Goal: Navigation & Orientation: Find specific page/section

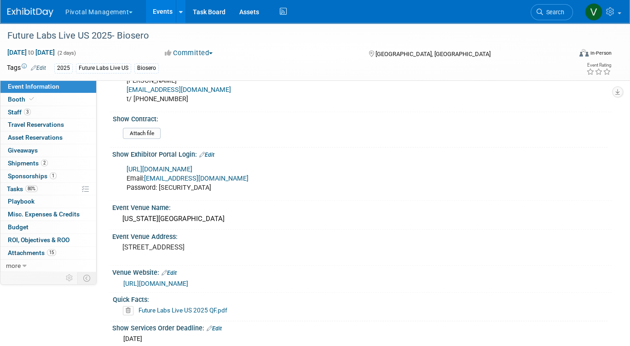
click at [166, 8] on link "Events" at bounding box center [163, 11] width 34 height 23
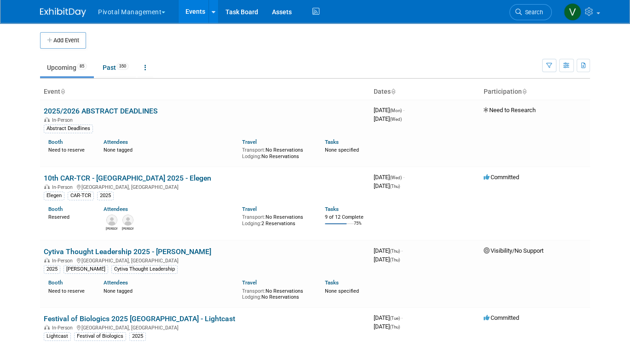
click at [161, 87] on th "Event" at bounding box center [205, 92] width 330 height 16
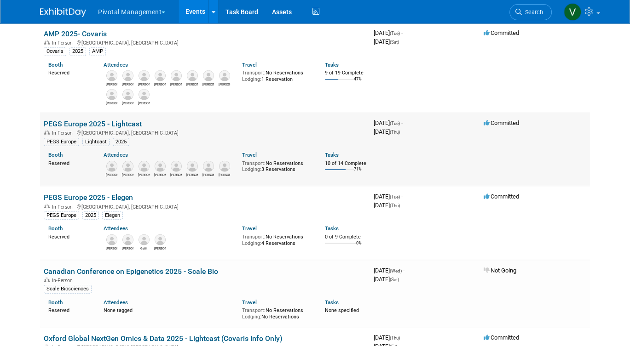
click at [102, 136] on div "In-Person Lisboa, Portugal" at bounding box center [205, 132] width 322 height 7
click at [101, 128] on link "PEGS Europe 2025 - Lightcast" at bounding box center [93, 124] width 98 height 9
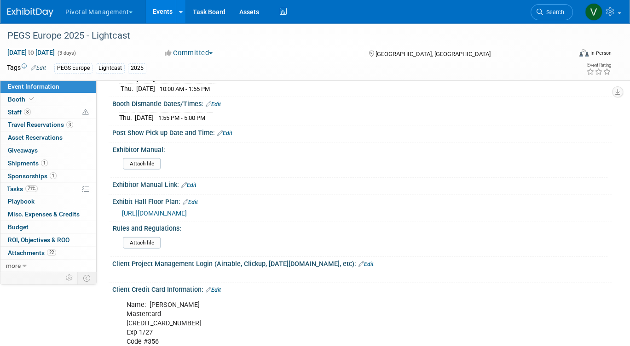
scroll to position [1813, 0]
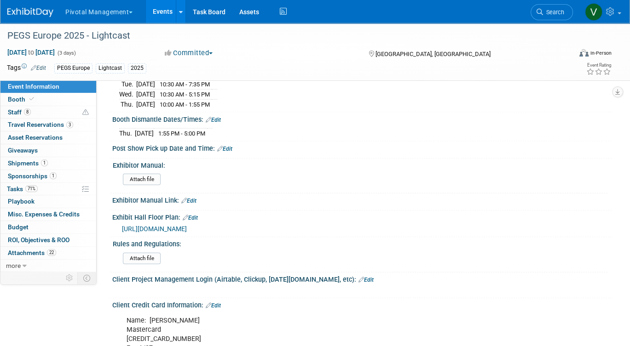
click at [187, 225] on span "[URL][DOMAIN_NAME]" at bounding box center [154, 228] width 65 height 7
